Goal: Task Accomplishment & Management: Use online tool/utility

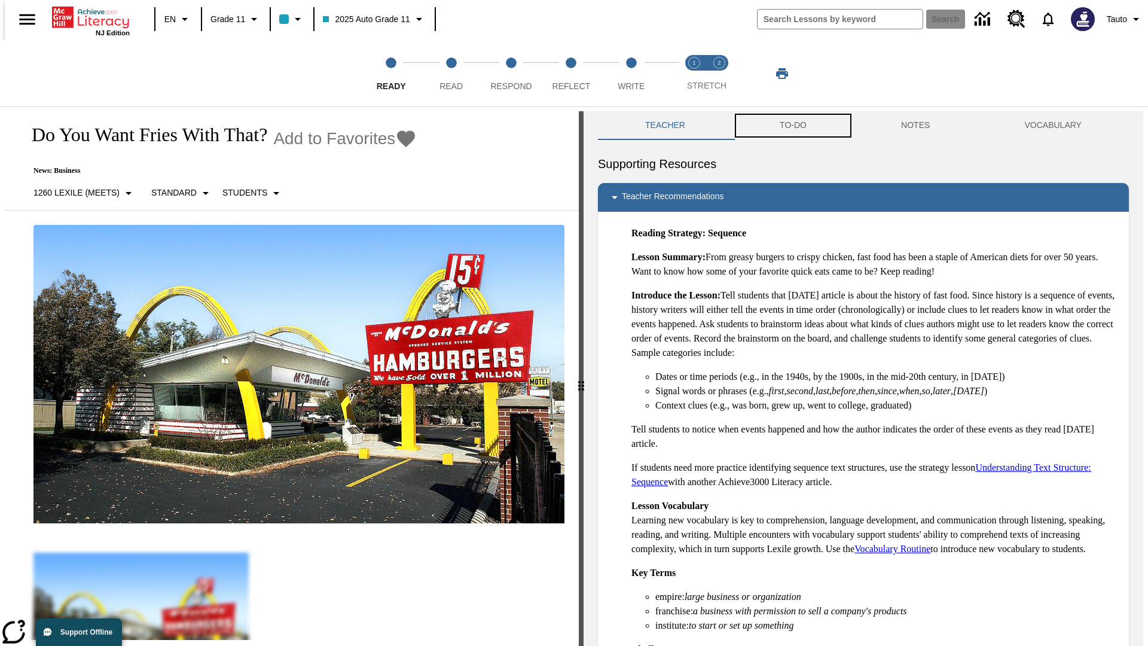
click at [792, 126] on button "TO-DO" at bounding box center [793, 125] width 121 height 29
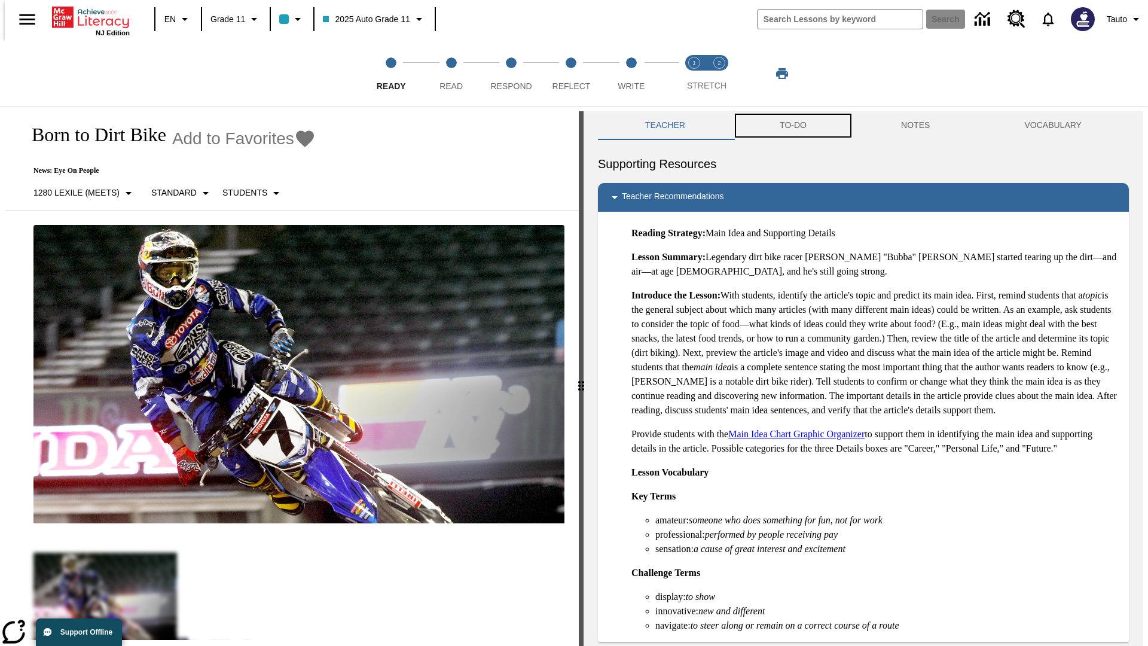
click at [792, 126] on button "TO-DO" at bounding box center [793, 125] width 121 height 29
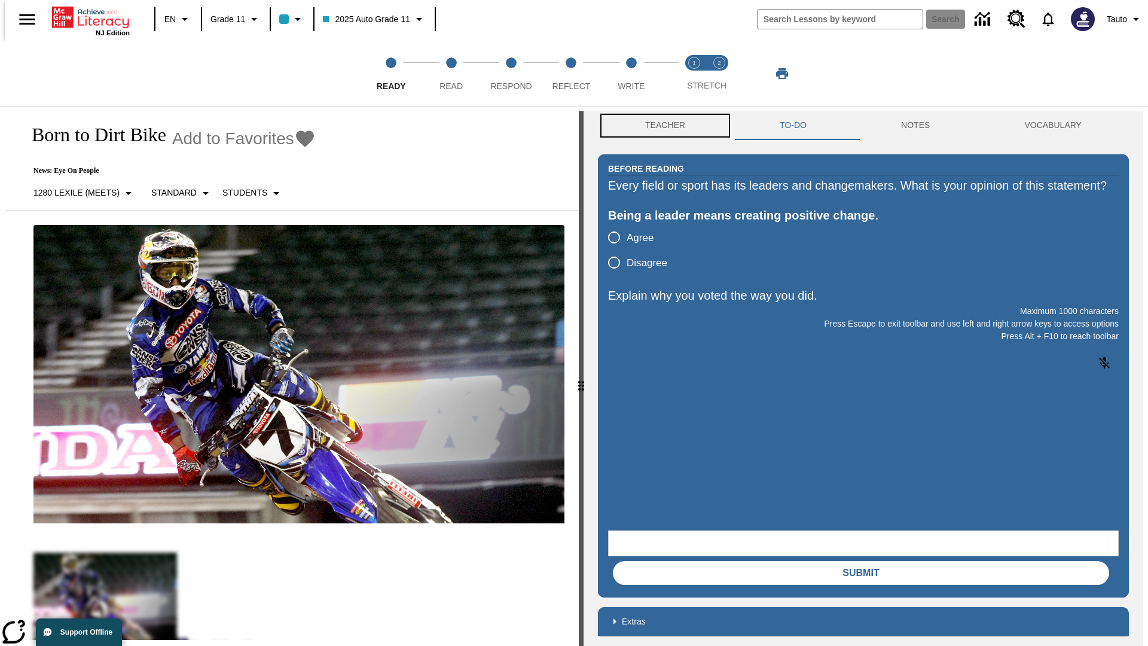
scroll to position [1, 0]
click at [661, 126] on button "Teacher" at bounding box center [665, 125] width 135 height 29
